Goal: Task Accomplishment & Management: Complete application form

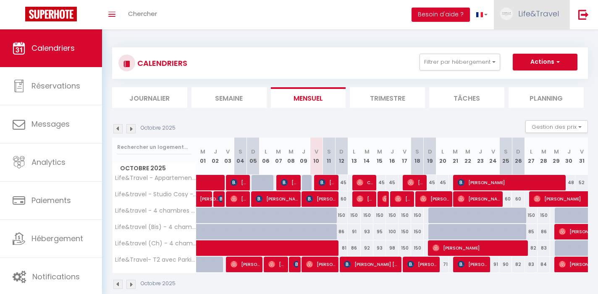
click at [545, 10] on span "Life&Travel" at bounding box center [538, 13] width 41 height 10
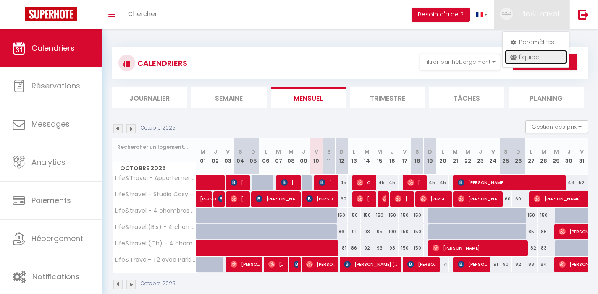
click at [527, 54] on link "Équipe" at bounding box center [535, 57] width 62 height 14
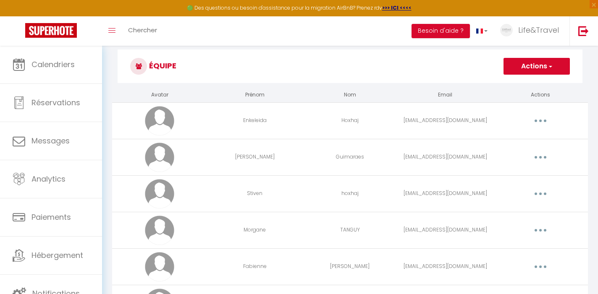
scroll to position [7, 0]
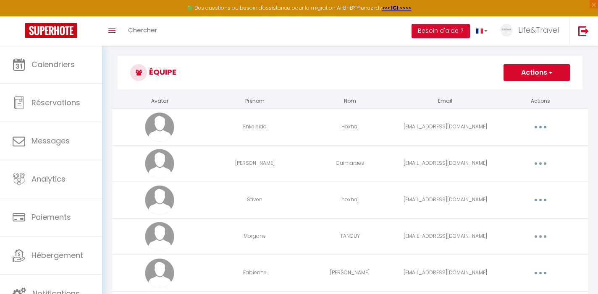
click at [543, 73] on button "Actions" at bounding box center [536, 72] width 66 height 17
click at [536, 88] on link "Ajouter un nouvel utilisateur" at bounding box center [519, 91] width 99 height 11
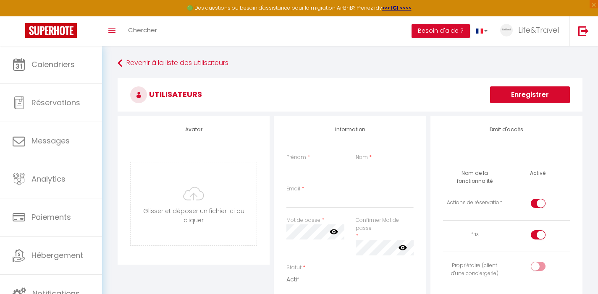
scroll to position [9, 0]
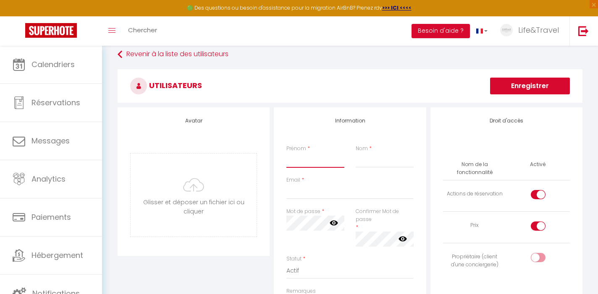
click at [295, 159] on input "Prénom" at bounding box center [315, 160] width 58 height 15
type input "[PERSON_NAME]"
click at [368, 162] on input "Nom" at bounding box center [384, 160] width 58 height 15
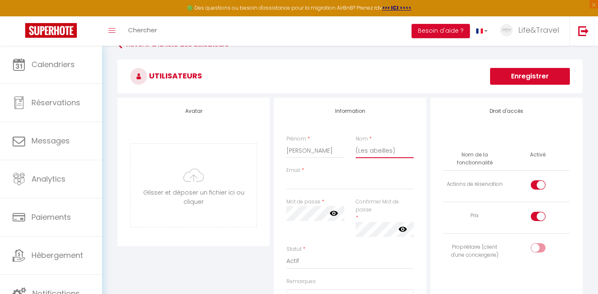
scroll to position [21, 0]
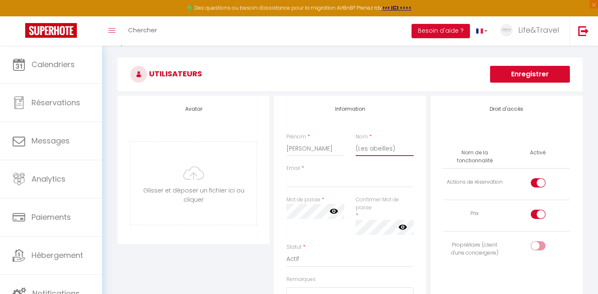
type input "(Les abeilles)"
click at [299, 183] on input "Email" at bounding box center [349, 179] width 127 height 15
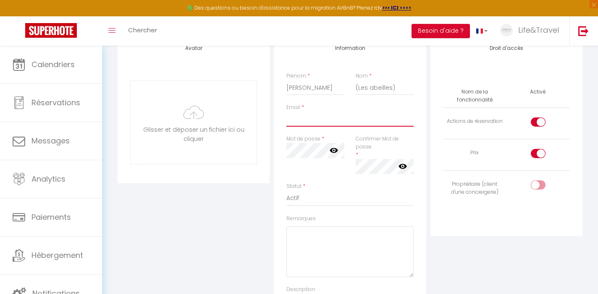
paste input "[EMAIL_ADDRESS][DOMAIN_NAME]"
type input "[EMAIL_ADDRESS][DOMAIN_NAME]"
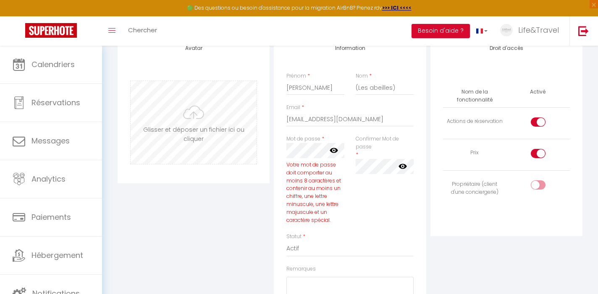
click at [246, 145] on div "Avatar [PERSON_NAME] et déposer un fichier ici ou cliquer Ooops, something wron…" at bounding box center [349, 213] width 469 height 356
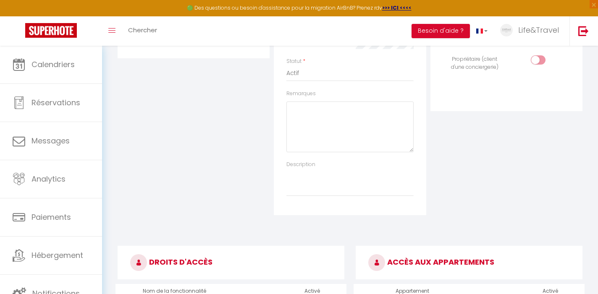
scroll to position [0, 0]
